Goal: Check status: Check status

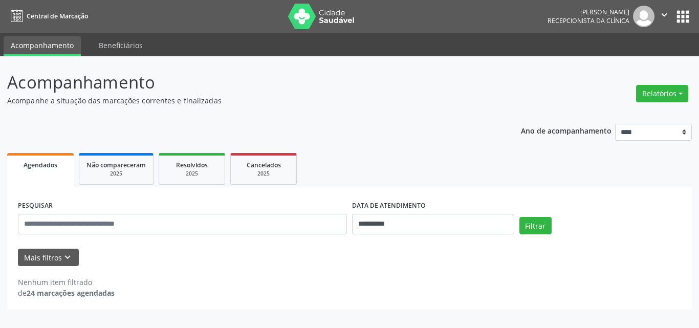
click at [320, 121] on div "**********" at bounding box center [349, 213] width 685 height 193
drag, startPoint x: 0, startPoint y: 0, endPoint x: 320, endPoint y: 122, distance: 342.8
click at [368, 103] on p "Acompanhe a situação das marcações correntes e finalizadas" at bounding box center [246, 100] width 479 height 11
click at [417, 136] on div "**********" at bounding box center [349, 213] width 685 height 193
